Goal: Transaction & Acquisition: Book appointment/travel/reservation

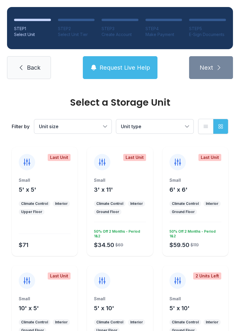
click at [35, 71] on span "Back" at bounding box center [33, 67] width 13 height 8
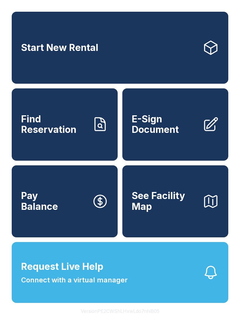
click at [100, 60] on link "Start New Rental" at bounding box center [120, 48] width 216 height 72
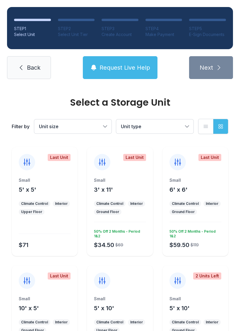
click at [97, 129] on span "Unit size" at bounding box center [70, 126] width 62 height 7
click at [184, 127] on button "Unit type" at bounding box center [154, 126] width 77 height 14
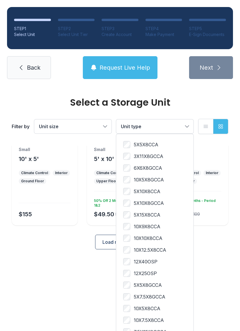
click at [183, 120] on button "Unit type" at bounding box center [154, 126] width 77 height 14
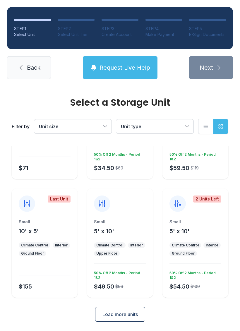
scroll to position [77, 0]
click at [130, 314] on span "Load more units" at bounding box center [119, 314] width 35 height 7
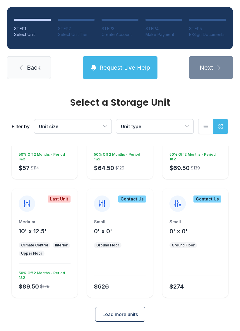
scroll to position [313, 0]
click at [126, 310] on button "Load more units" at bounding box center [120, 314] width 50 height 15
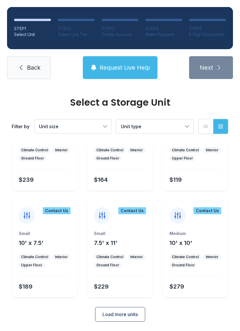
scroll to position [527, 0]
click at [126, 315] on span "Load more units" at bounding box center [119, 314] width 35 height 7
click at [129, 311] on span "Load more units" at bounding box center [119, 314] width 35 height 7
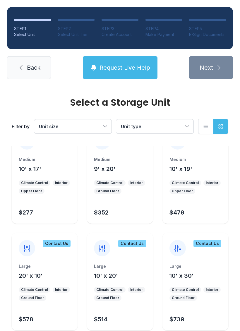
scroll to position [927, 0]
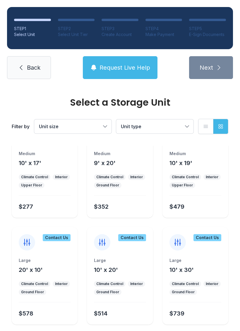
click at [206, 282] on div "Interior" at bounding box center [212, 283] width 13 height 5
click at [201, 258] on div "Large" at bounding box center [195, 260] width 52 height 6
click at [198, 270] on div "Large 10' x 30'" at bounding box center [195, 265] width 52 height 16
click at [39, 60] on link "Back" at bounding box center [29, 67] width 44 height 23
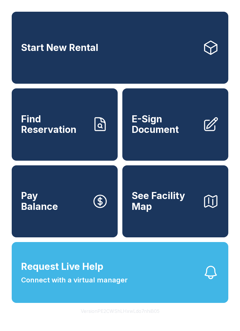
click at [168, 212] on span "See Facility Map" at bounding box center [165, 200] width 66 height 21
click at [29, 205] on span "Pay Balance" at bounding box center [39, 200] width 37 height 21
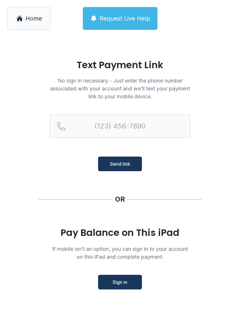
click at [20, 16] on icon at bounding box center [19, 16] width 6 height 3
